Goal: Navigation & Orientation: Find specific page/section

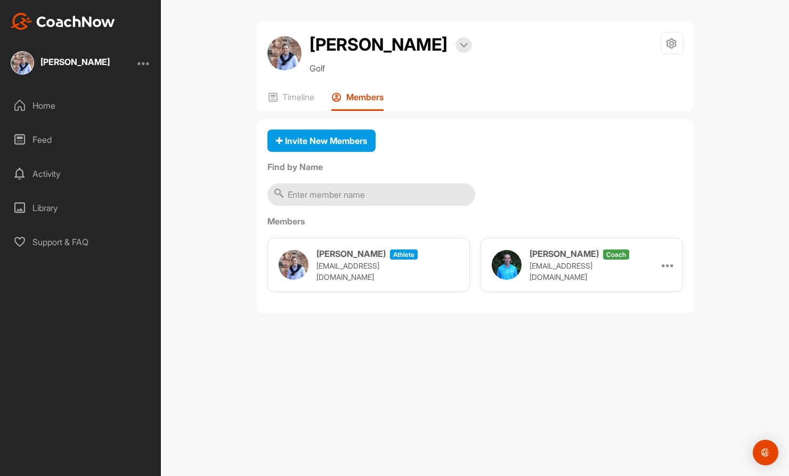
click at [356, 271] on p "[EMAIL_ADDRESS][DOMAIN_NAME]" at bounding box center [370, 271] width 107 height 22
click at [390, 268] on p "[EMAIL_ADDRESS][DOMAIN_NAME]" at bounding box center [370, 271] width 107 height 22
click at [398, 41] on h2 "[PERSON_NAME]" at bounding box center [379, 45] width 138 height 26
click at [467, 48] on div at bounding box center [464, 44] width 17 height 15
click at [514, 56] on div "[PERSON_NAME] Bookings Golf Space Settings Your Notifications" at bounding box center [476, 53] width 416 height 43
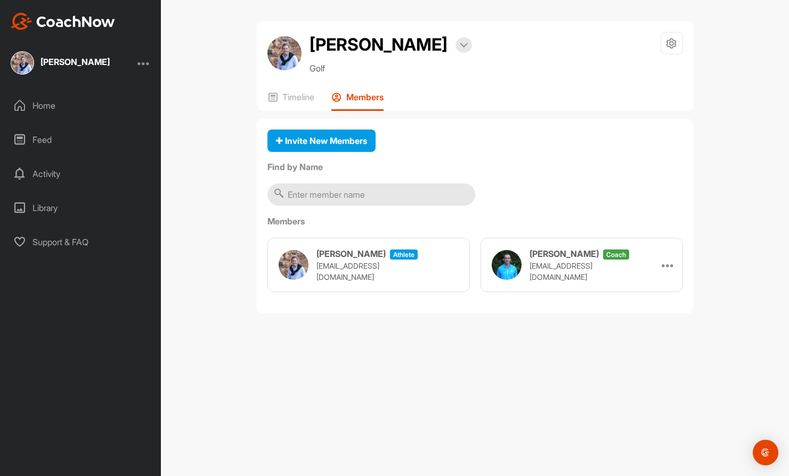
click at [86, 64] on div "[PERSON_NAME]" at bounding box center [74, 62] width 69 height 9
click at [46, 103] on div "Home" at bounding box center [81, 105] width 150 height 27
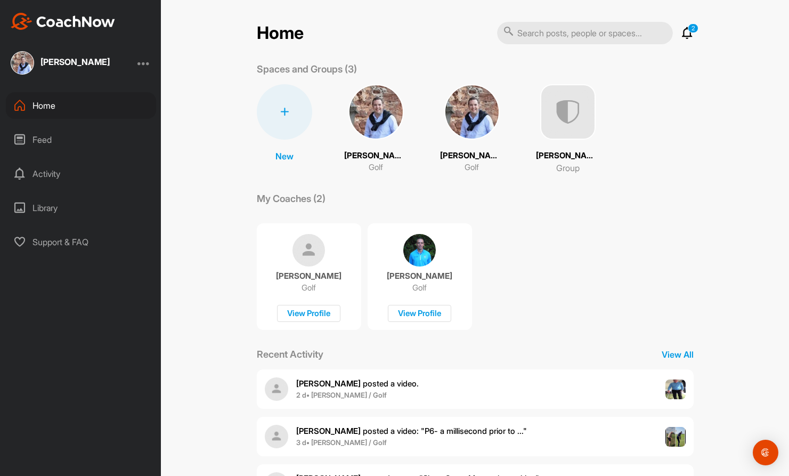
click at [477, 118] on img at bounding box center [471, 111] width 55 height 55
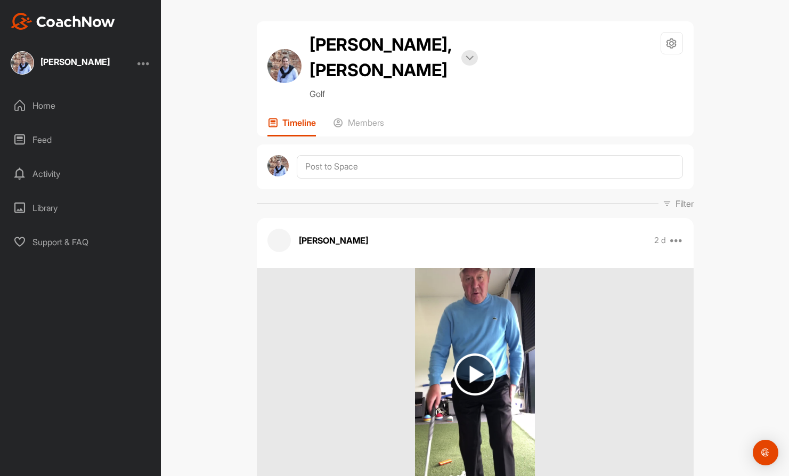
click at [45, 101] on div "Home" at bounding box center [81, 105] width 150 height 27
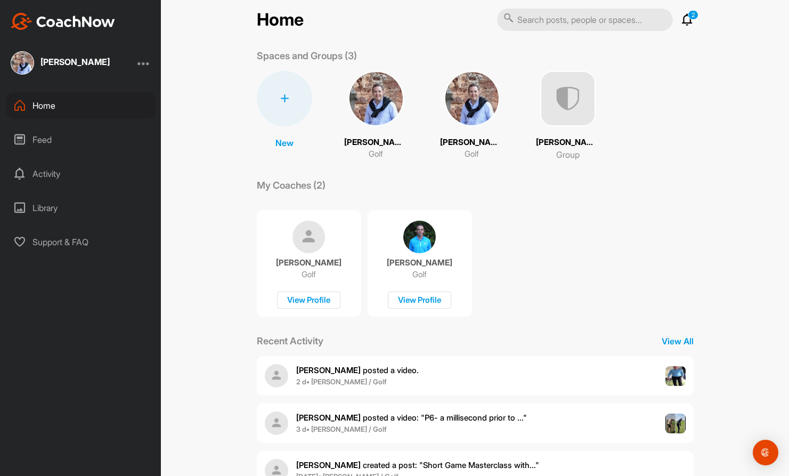
scroll to position [18, 0]
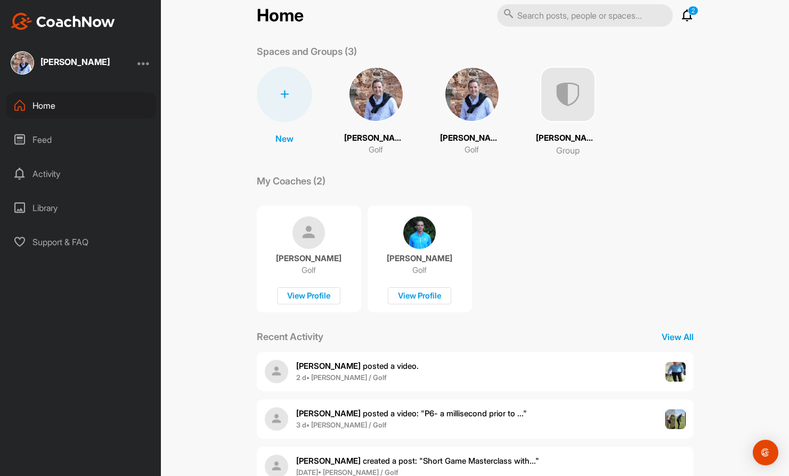
click at [414, 256] on p "[PERSON_NAME]" at bounding box center [420, 258] width 66 height 11
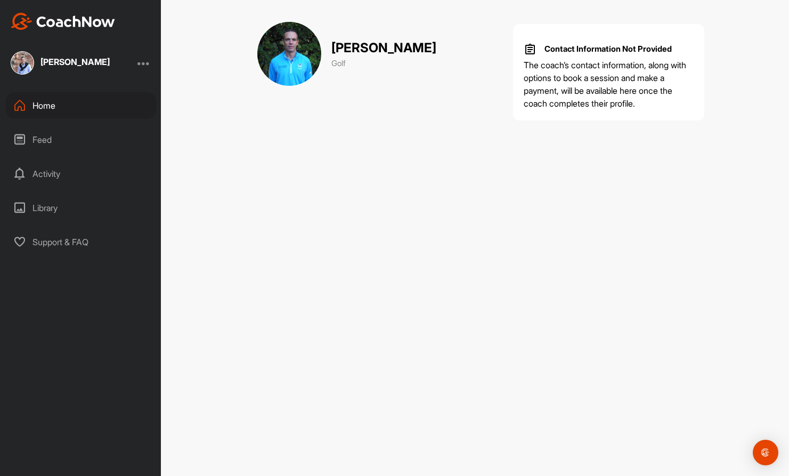
click at [53, 113] on div "Home" at bounding box center [81, 105] width 150 height 27
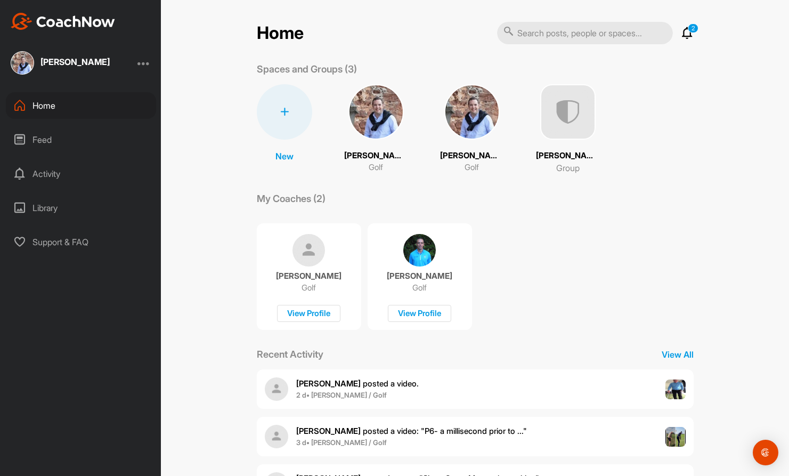
click at [392, 119] on img at bounding box center [376, 111] width 55 height 55
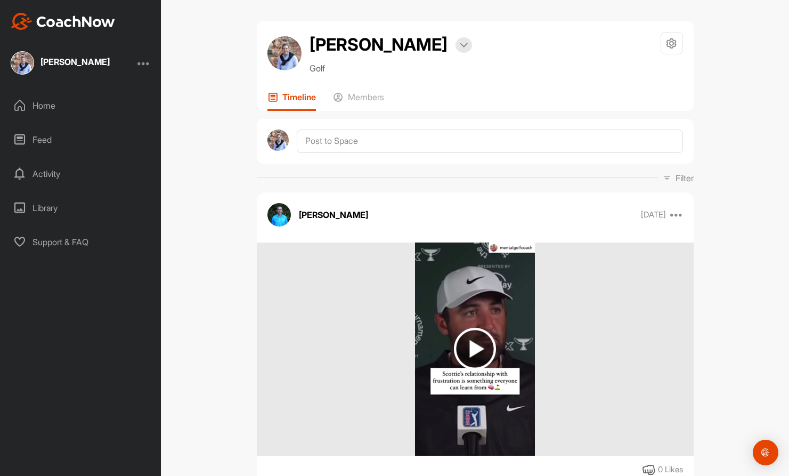
click at [40, 103] on div "Home" at bounding box center [81, 105] width 150 height 27
